Goal: Transaction & Acquisition: Purchase product/service

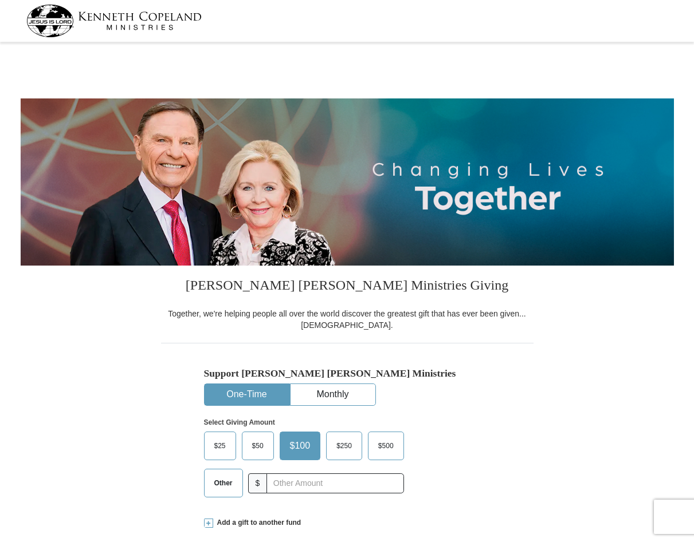
select select "GA"
drag, startPoint x: 223, startPoint y: 481, endPoint x: 235, endPoint y: 479, distance: 12.1
click at [227, 481] on span "Other" at bounding box center [223, 483] width 30 height 17
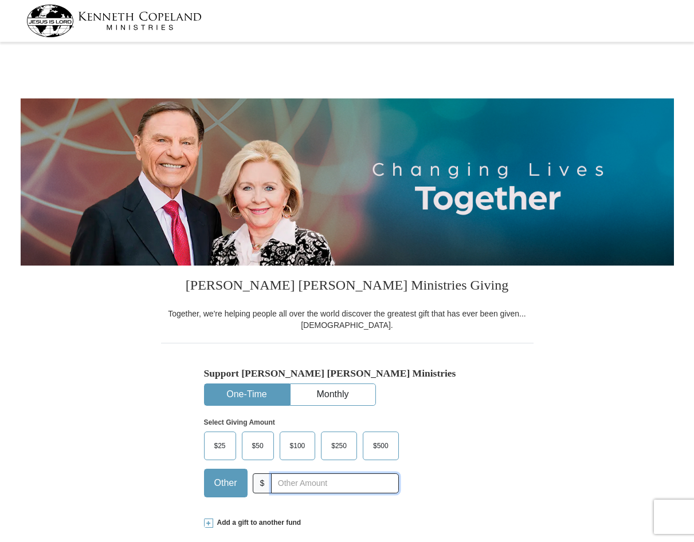
drag, startPoint x: 235, startPoint y: 479, endPoint x: 272, endPoint y: 482, distance: 37.3
click at [272, 482] on input "text" at bounding box center [334, 484] width 127 height 20
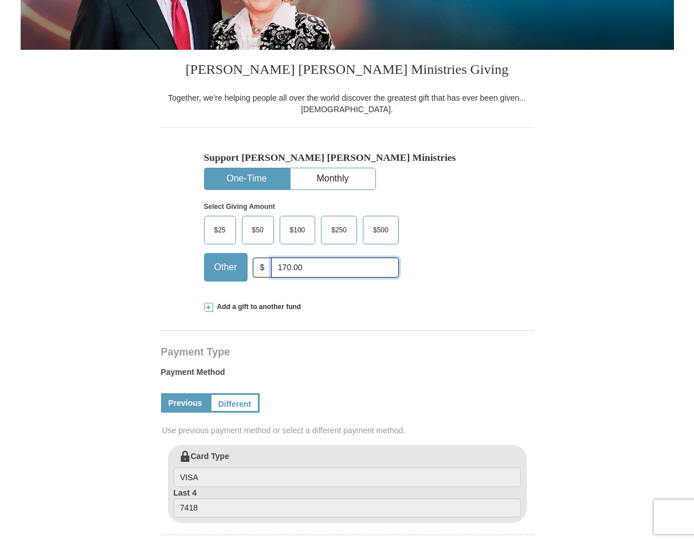
scroll to position [229, 0]
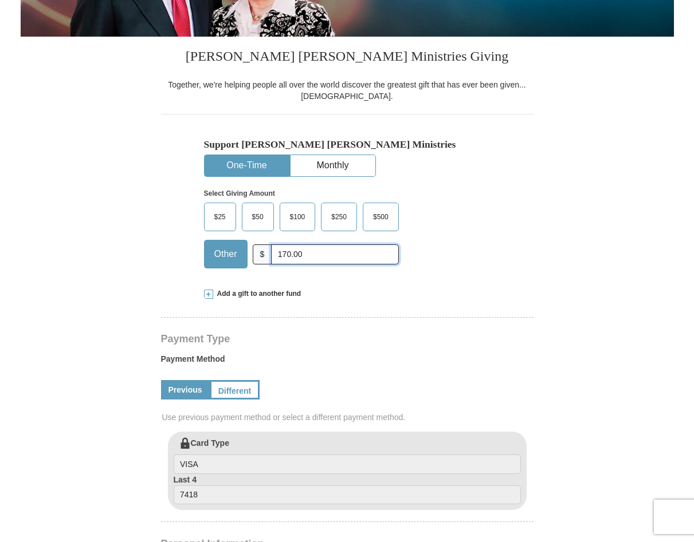
click at [282, 254] on input "170.00" at bounding box center [334, 255] width 127 height 20
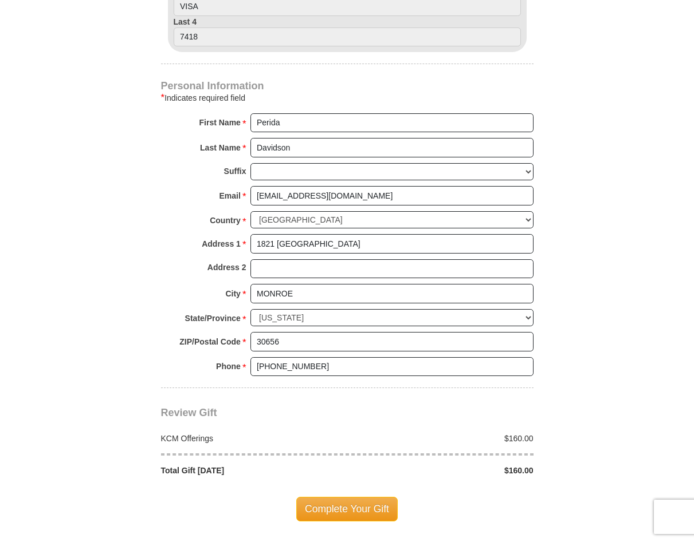
scroll to position [745, 0]
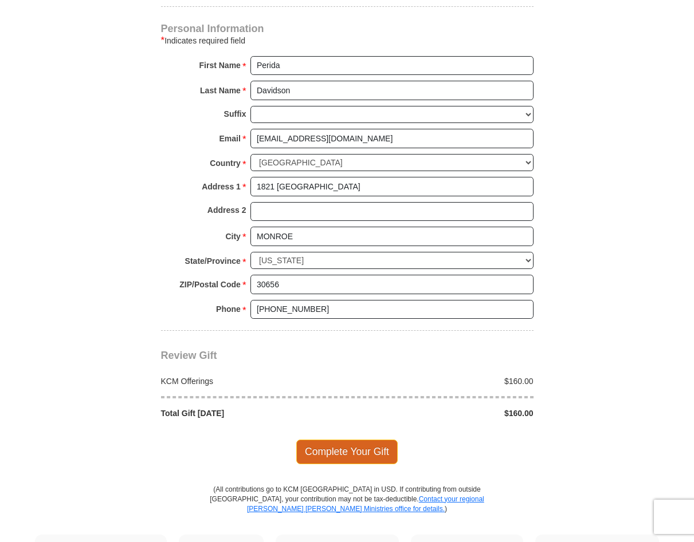
type input "160.00"
click at [310, 449] on span "Complete Your Gift" at bounding box center [346, 452] width 101 height 24
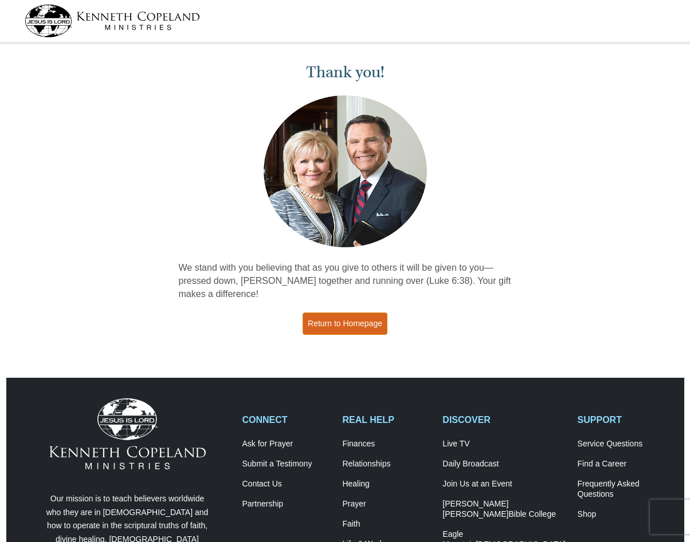
click at [336, 325] on link "Return to Homepage" at bounding box center [344, 324] width 85 height 22
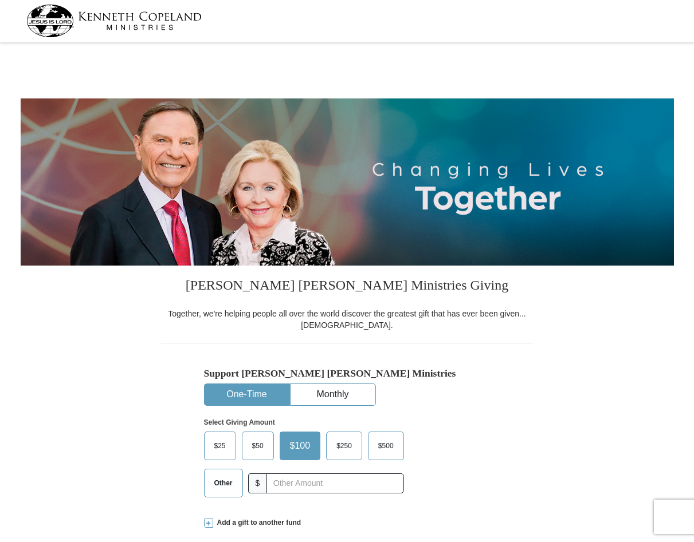
select select "GA"
click at [225, 477] on span "Other" at bounding box center [223, 483] width 30 height 17
click at [0, 0] on input "Other" at bounding box center [0, 0] width 0 height 0
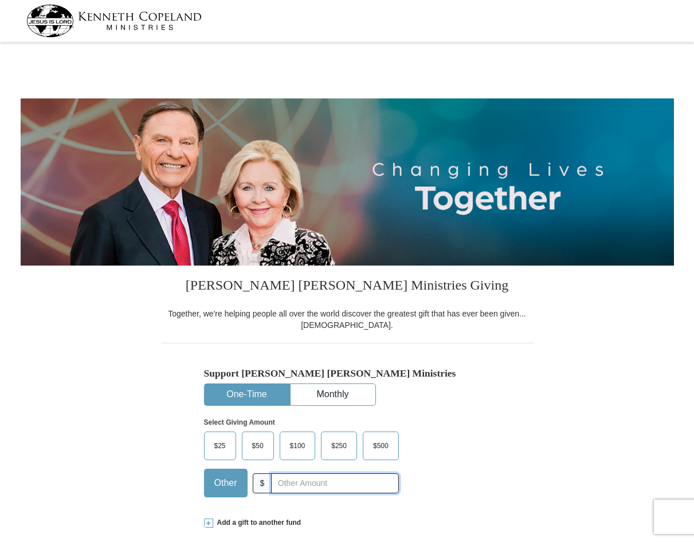
click at [271, 484] on input "text" at bounding box center [334, 484] width 127 height 20
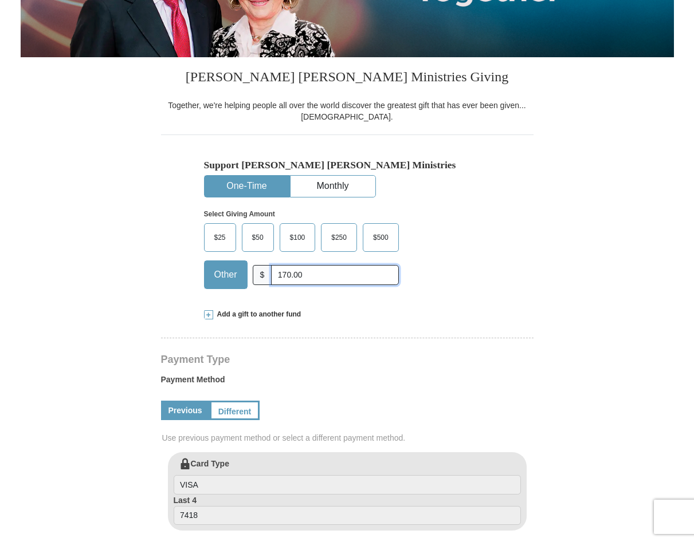
scroll to position [229, 0]
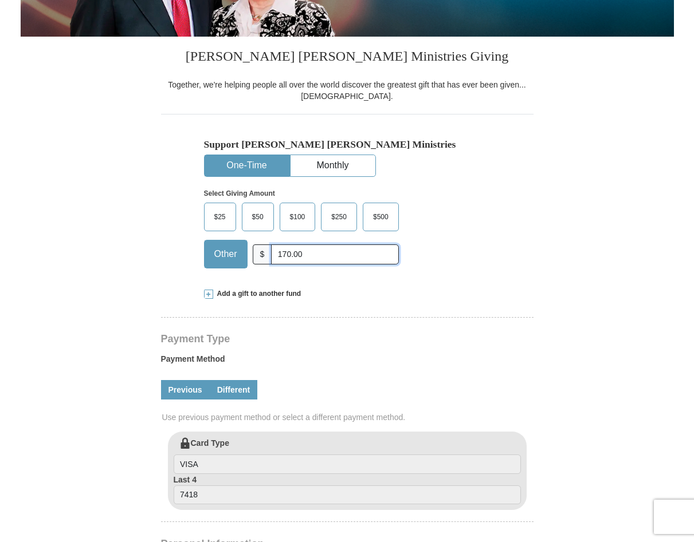
type input "170.00"
click at [234, 385] on link "Different" at bounding box center [234, 389] width 48 height 19
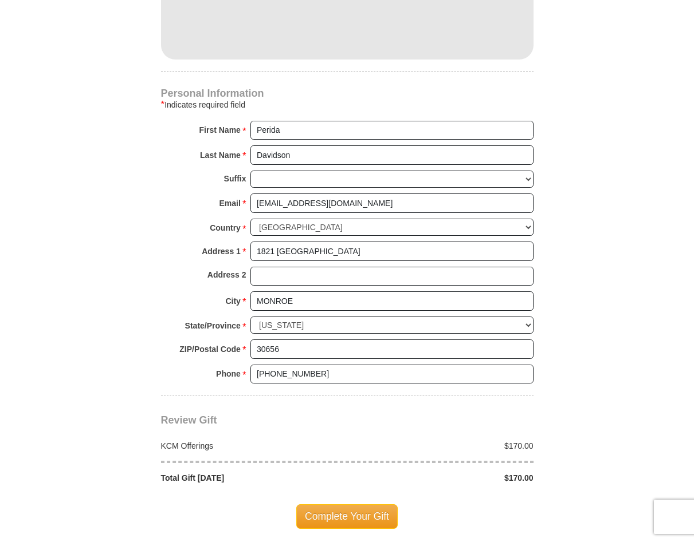
scroll to position [802, 0]
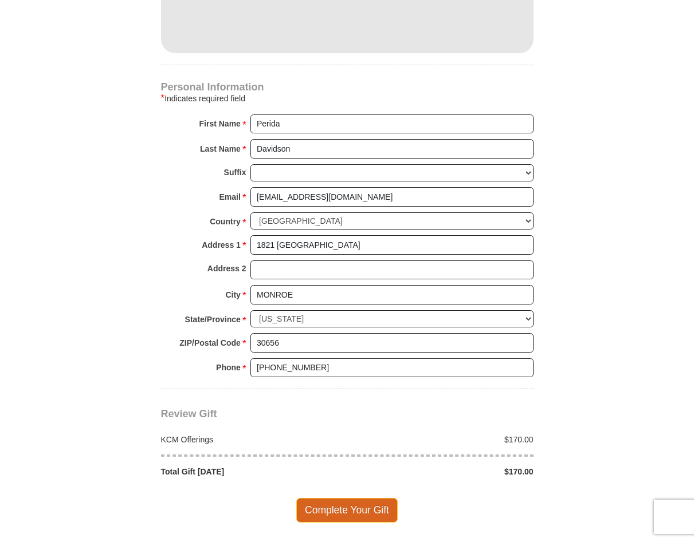
click at [332, 509] on span "Complete Your Gift" at bounding box center [346, 510] width 101 height 24
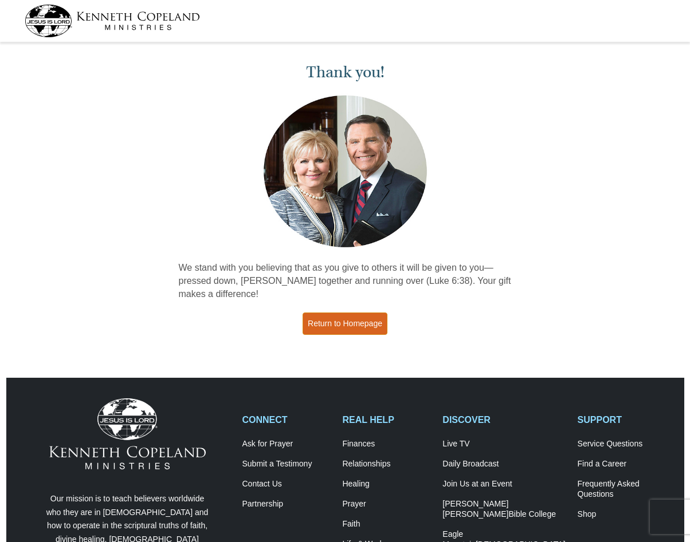
click at [328, 323] on link "Return to Homepage" at bounding box center [344, 324] width 85 height 22
